Goal: Task Accomplishment & Management: Manage account settings

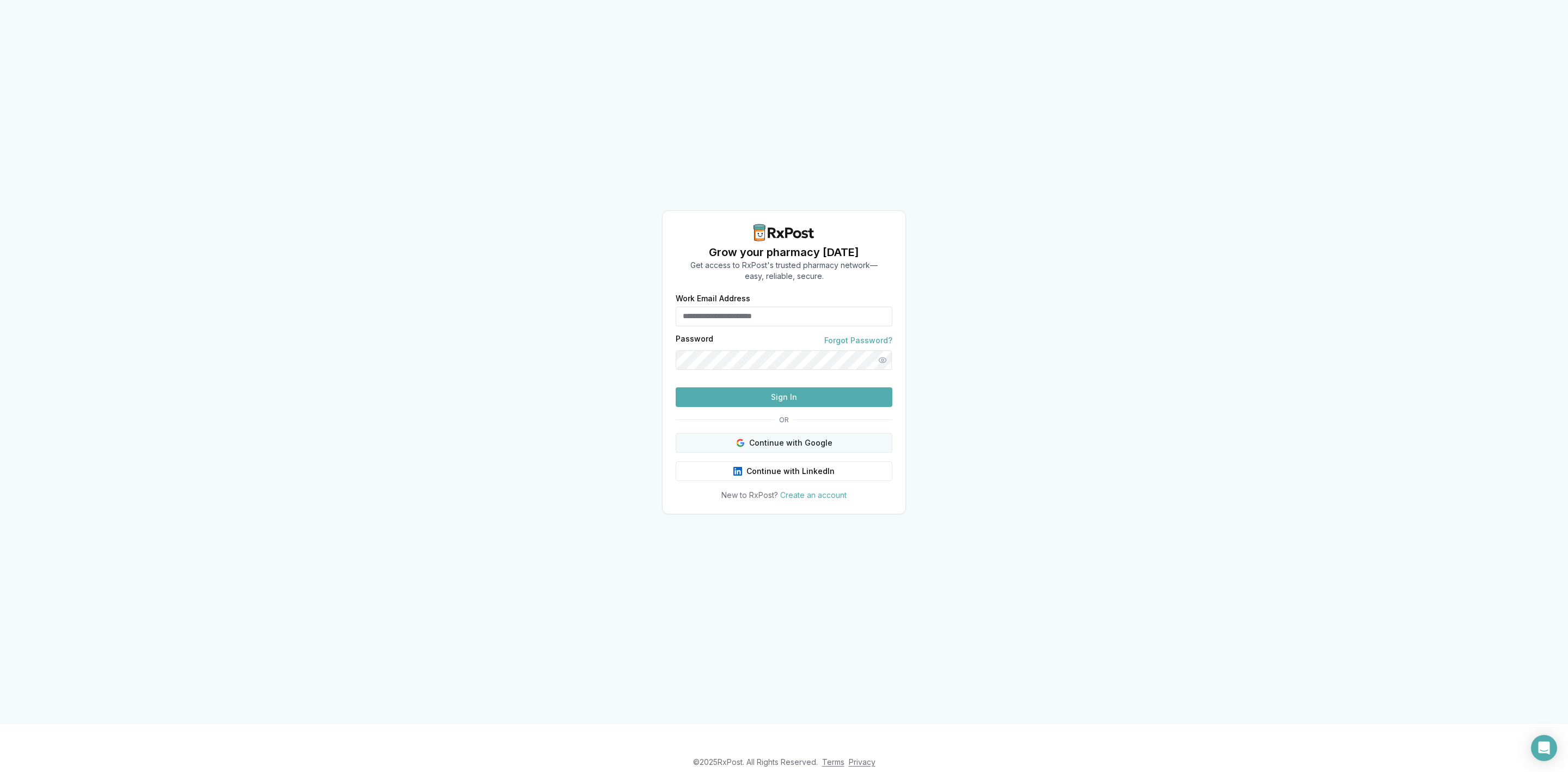
type input "**********"
click at [788, 453] on button "Continue with Google" at bounding box center [784, 443] width 217 height 19
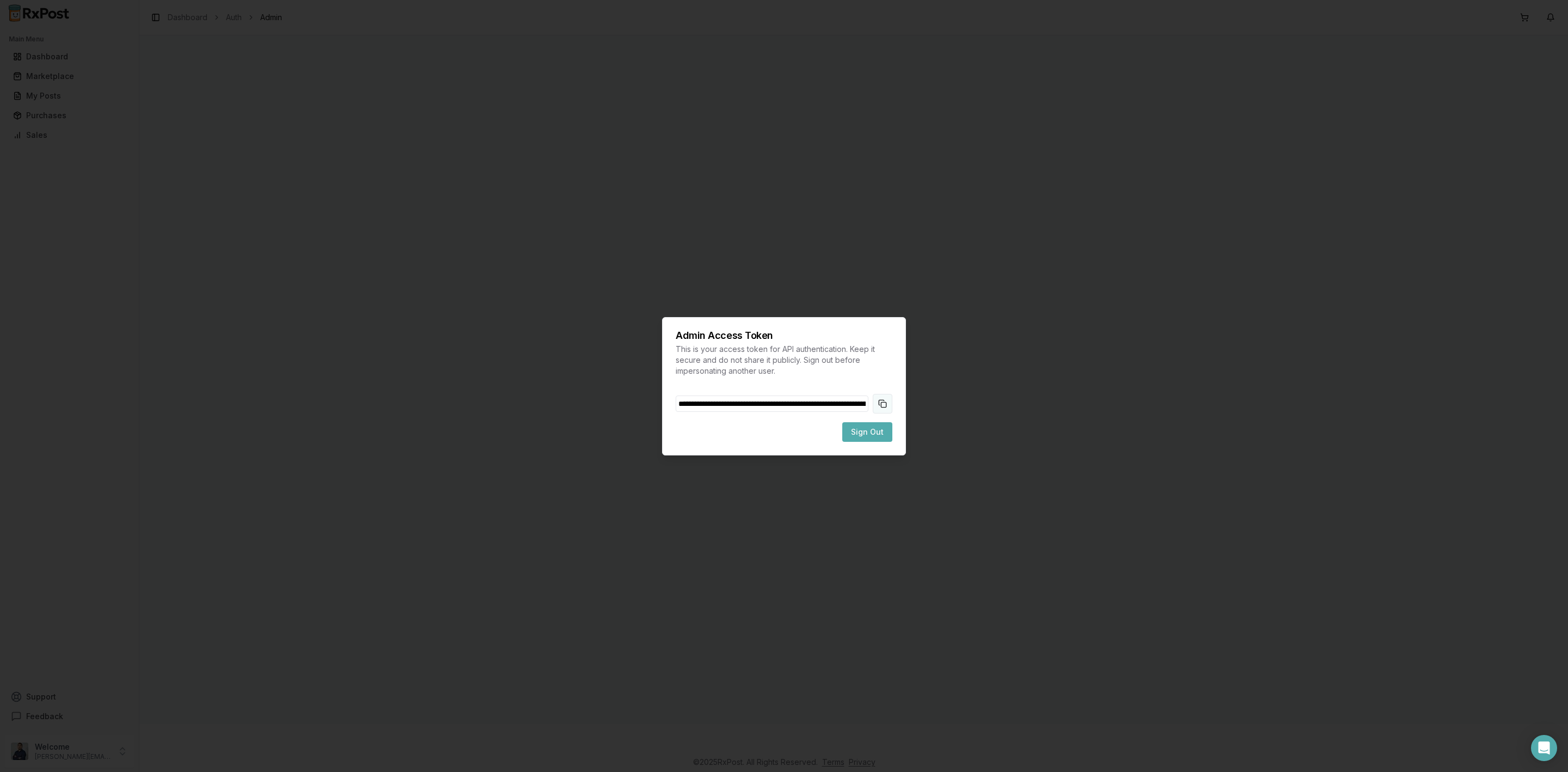
click at [881, 399] on button "Copy token to clipboard" at bounding box center [882, 403] width 19 height 19
click at [876, 430] on span "Sign Out" at bounding box center [867, 432] width 33 height 11
